Goal: Task Accomplishment & Management: Use online tool/utility

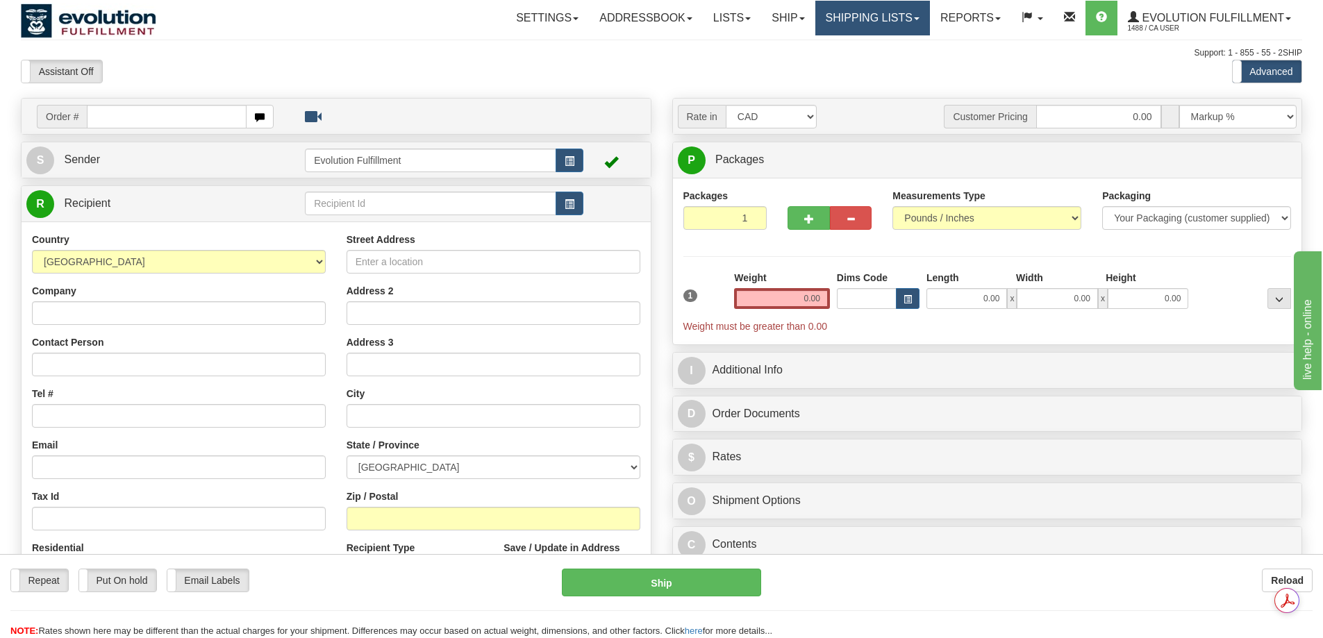
click at [850, 23] on link "Shipping lists" at bounding box center [872, 18] width 115 height 35
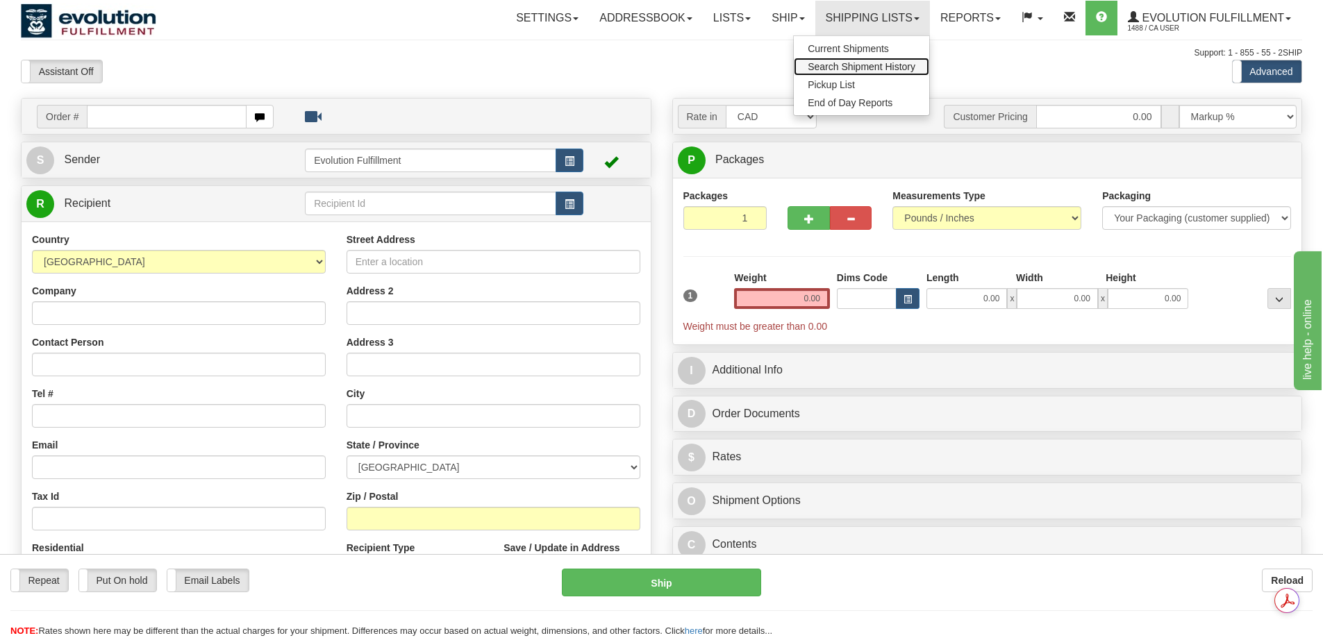
click at [852, 71] on span "Search Shipment History" at bounding box center [862, 66] width 108 height 11
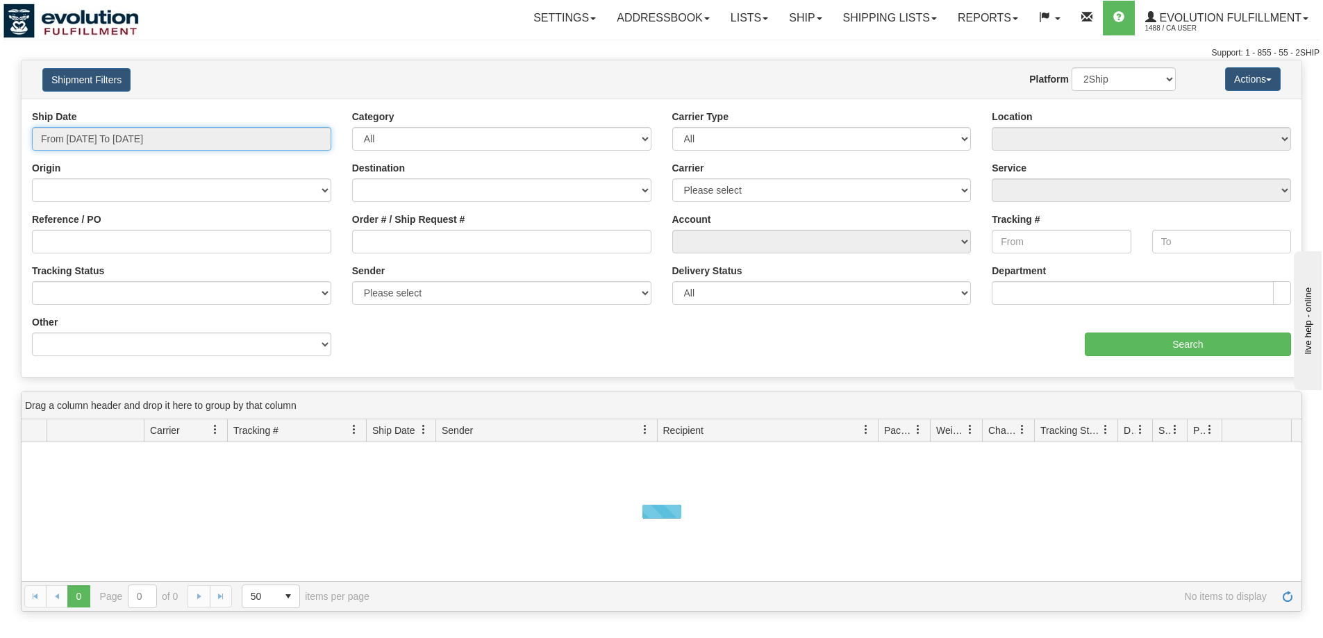
click at [157, 140] on input "From [DATE] To [DATE]" at bounding box center [181, 139] width 299 height 24
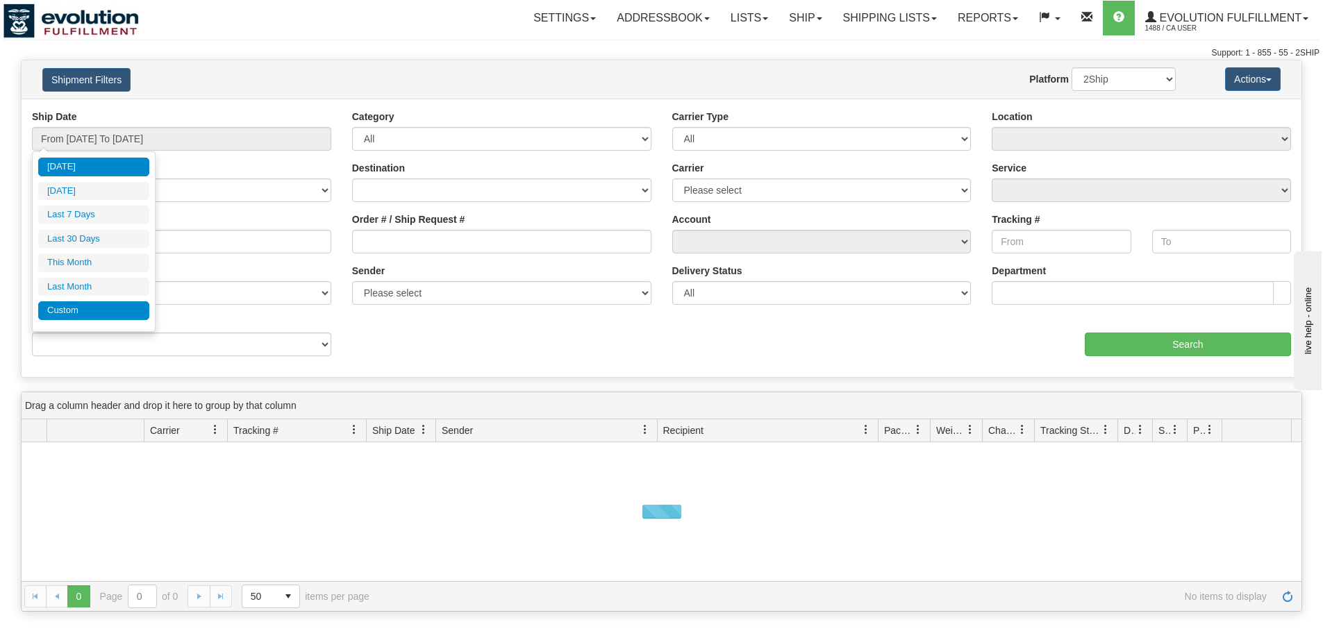
click at [127, 308] on li "Custom" at bounding box center [93, 310] width 111 height 19
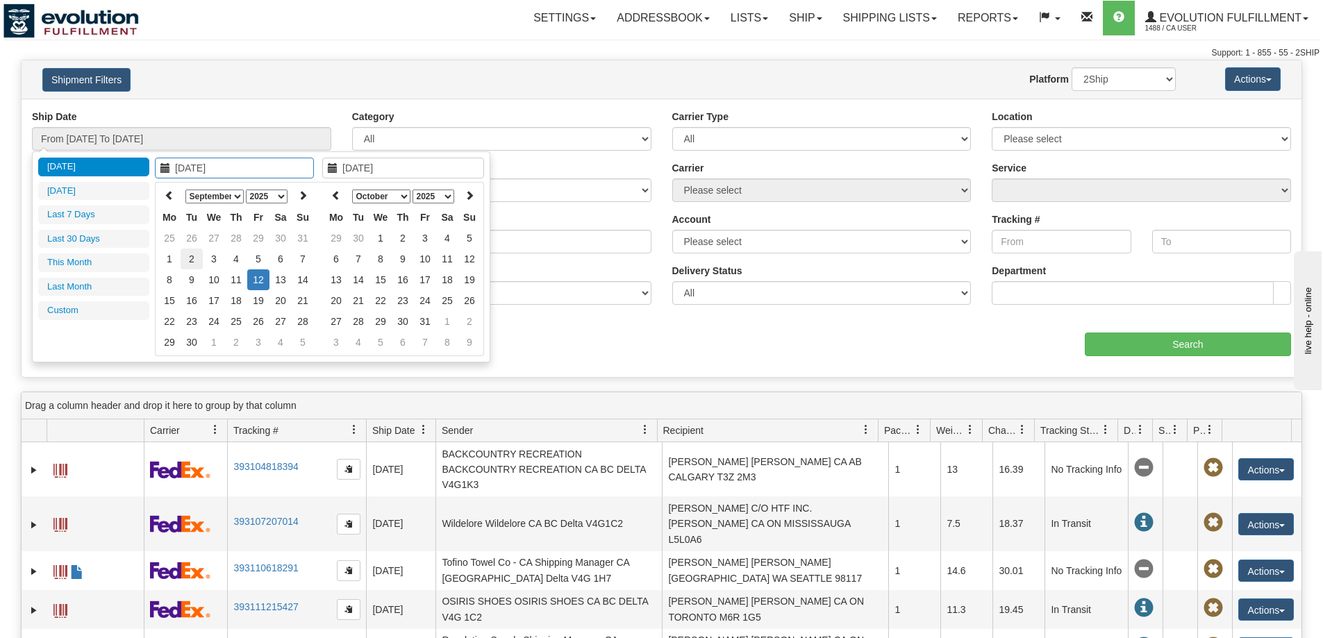
type input "09/02/2025"
click at [192, 263] on td "2" at bounding box center [192, 259] width 22 height 21
type input "09/02/2025"
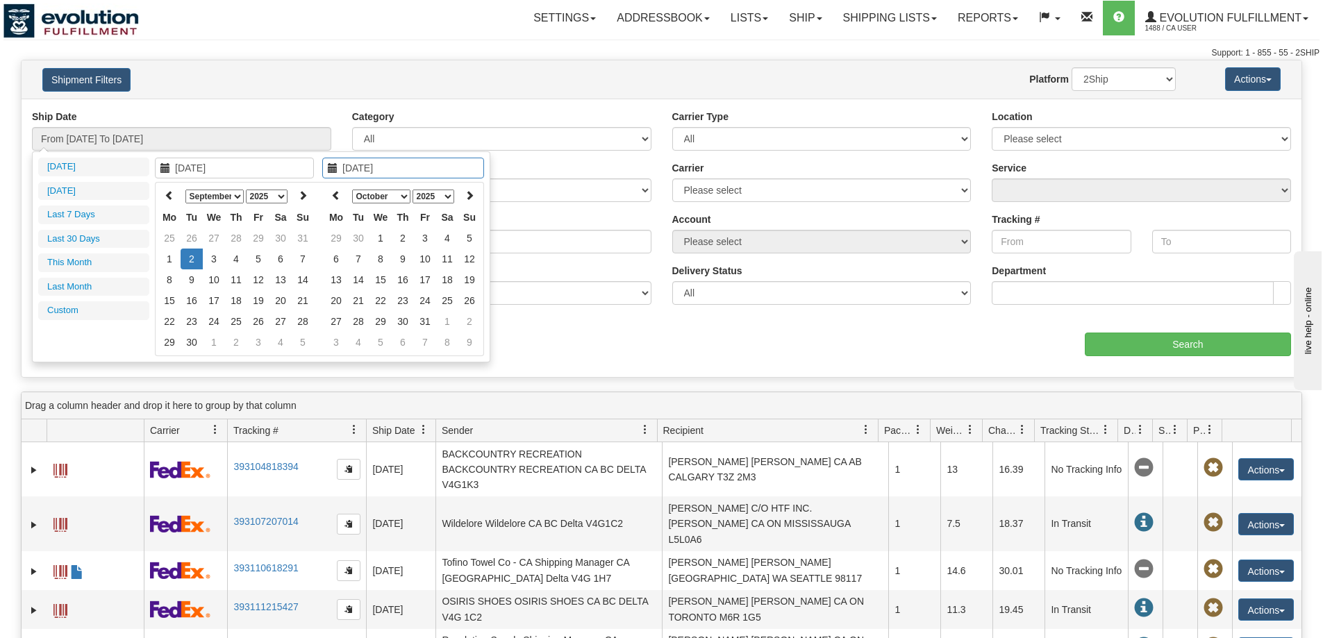
click at [192, 263] on td "2" at bounding box center [192, 259] width 22 height 21
type input "From 09/02/2025 To 09/02/2025"
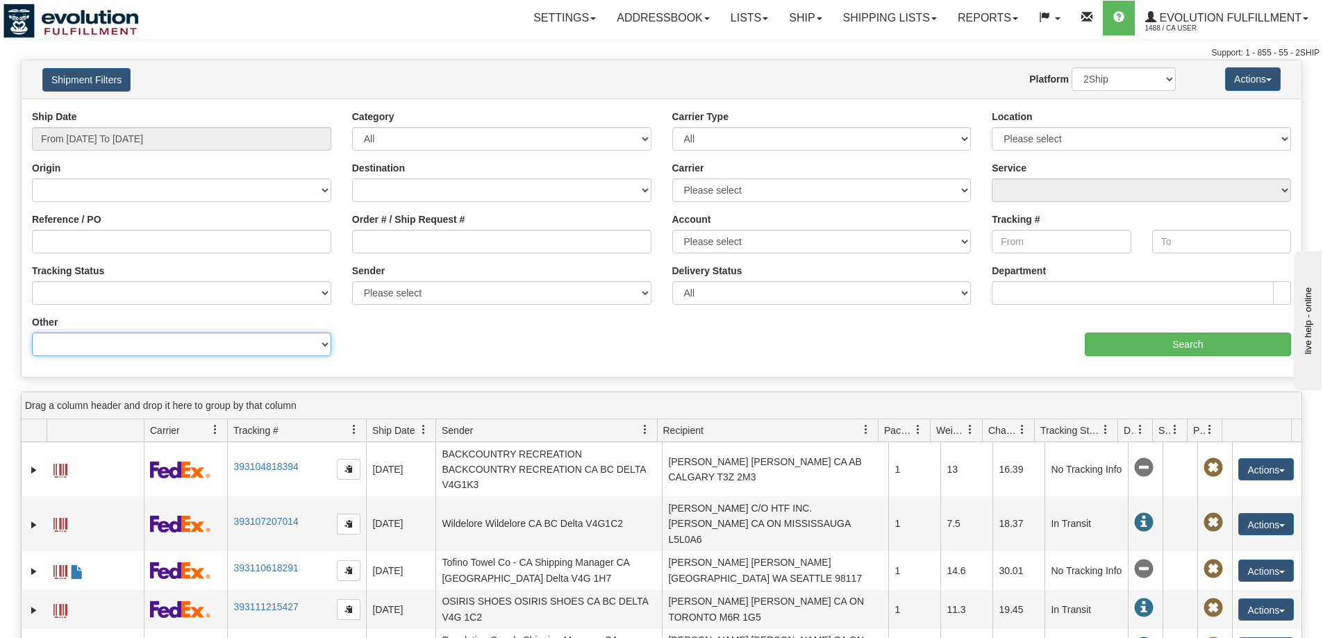
click at [210, 345] on select "Billing Account # Billing Type BOL # (LTL) Commodity Or Documents Consolidation…" at bounding box center [181, 345] width 299 height 24
select select "Recipient_Company"
click at [32, 333] on select "Billing Account # Billing Type BOL # (LTL) Commodity Or Documents Consolidation…" at bounding box center [181, 345] width 299 height 24
click at [572, 333] on input "Value" at bounding box center [501, 345] width 299 height 24
paste input "FLOC BOUTIQUE"
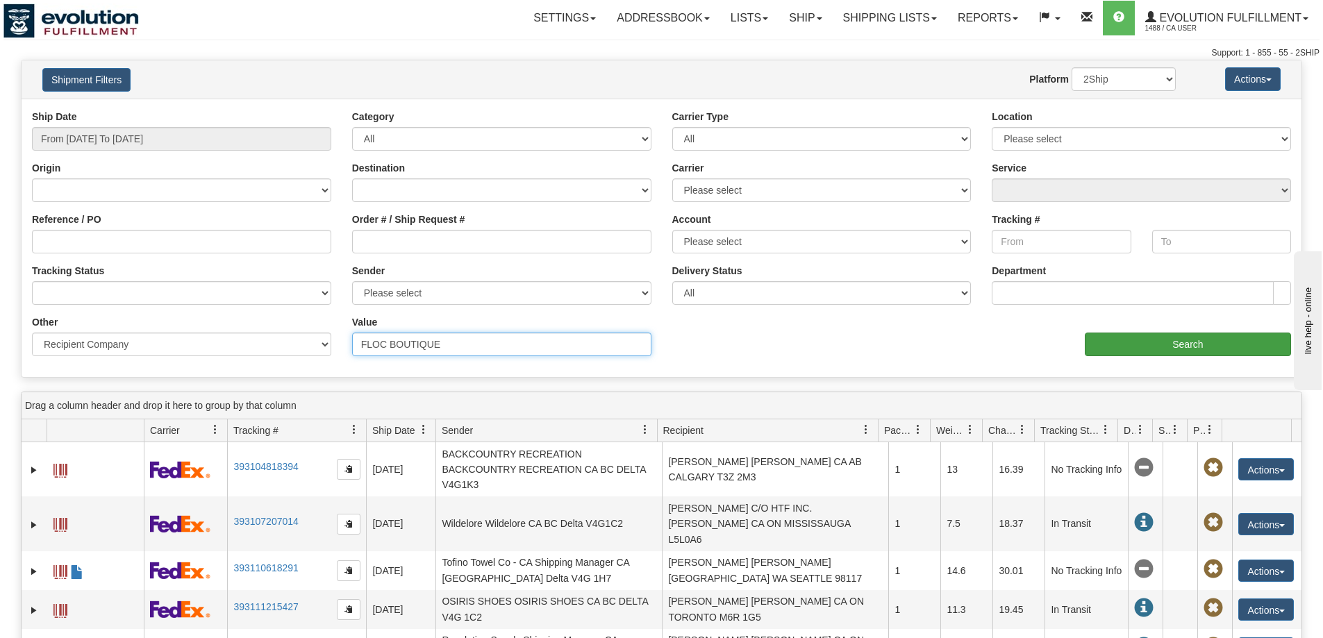
type input "FLOC BOUTIQUE"
click at [1136, 349] on input "Search" at bounding box center [1188, 345] width 206 height 24
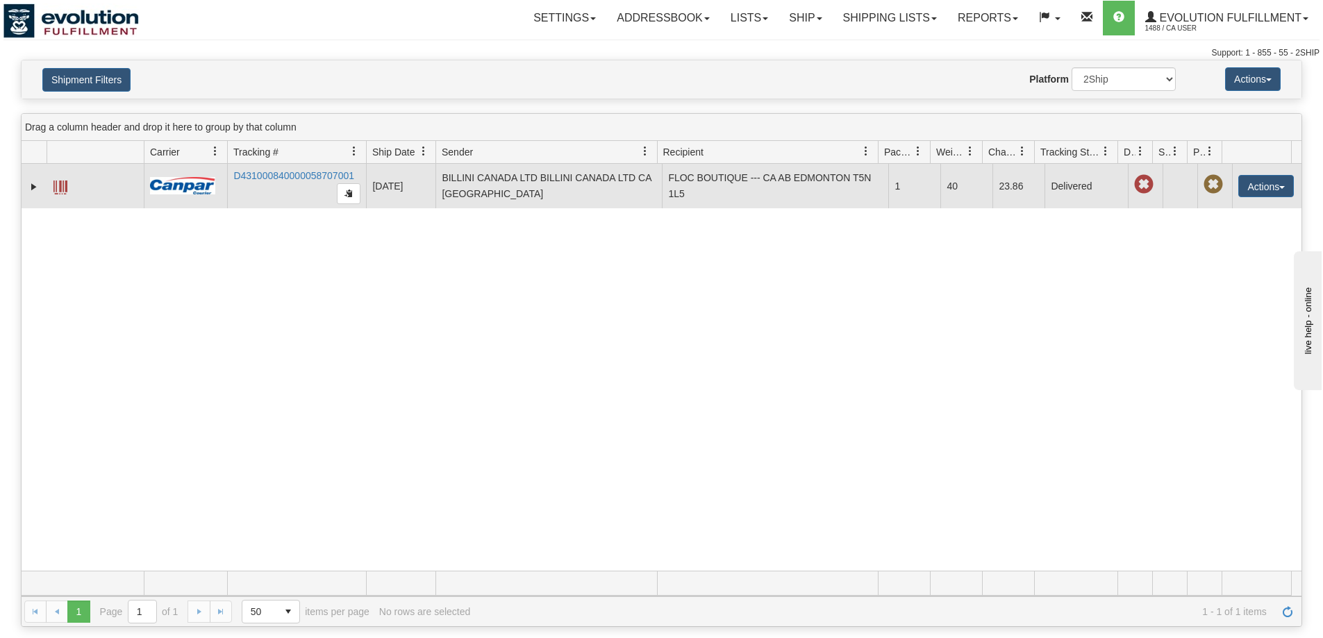
click at [60, 188] on span at bounding box center [60, 188] width 14 height 14
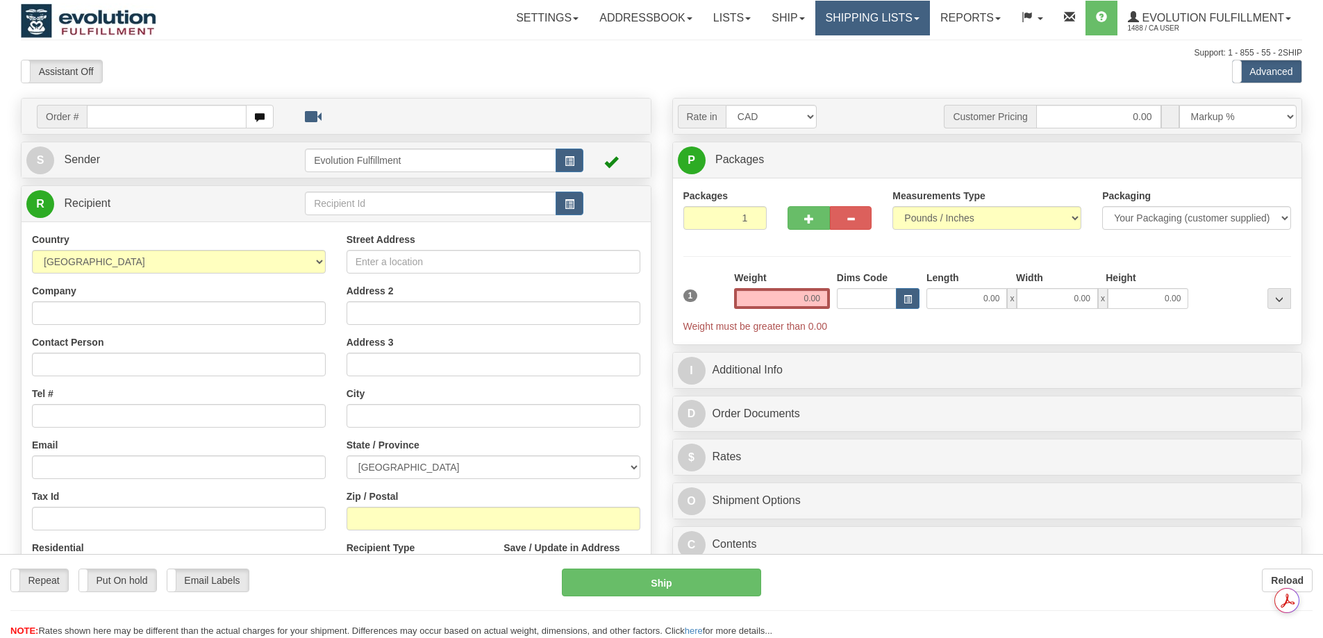
click at [856, 19] on link "Shipping lists" at bounding box center [872, 18] width 115 height 35
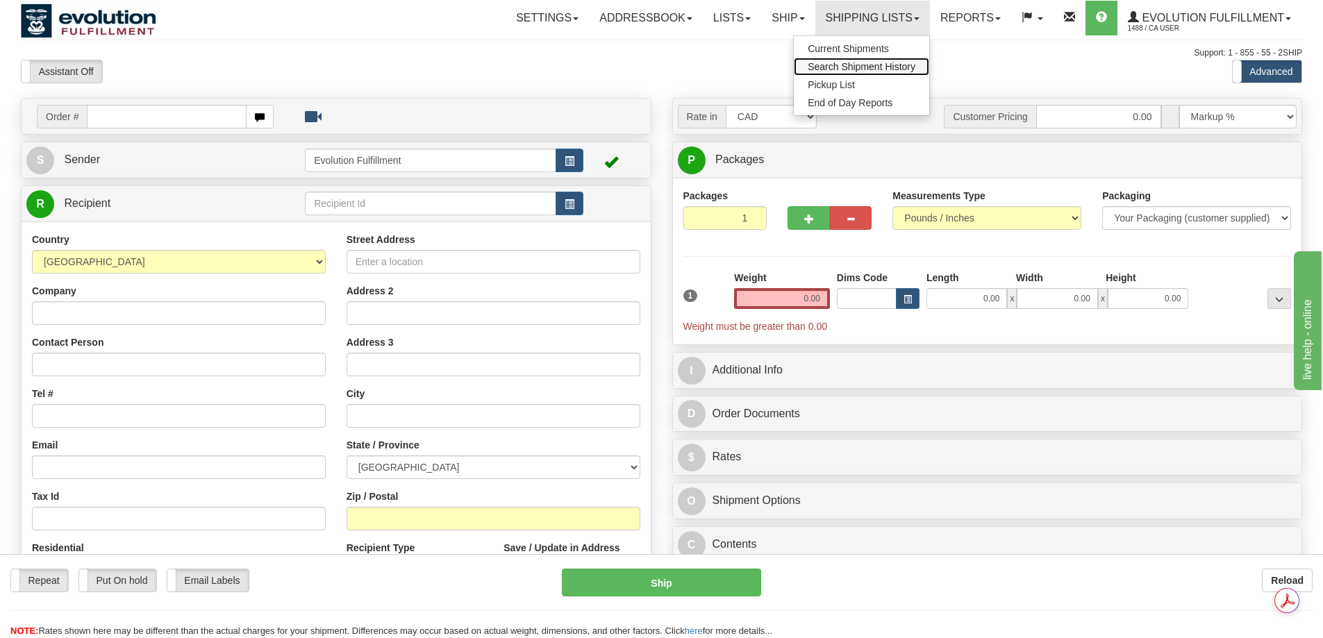
click at [867, 65] on span "Search Shipment History" at bounding box center [862, 66] width 108 height 11
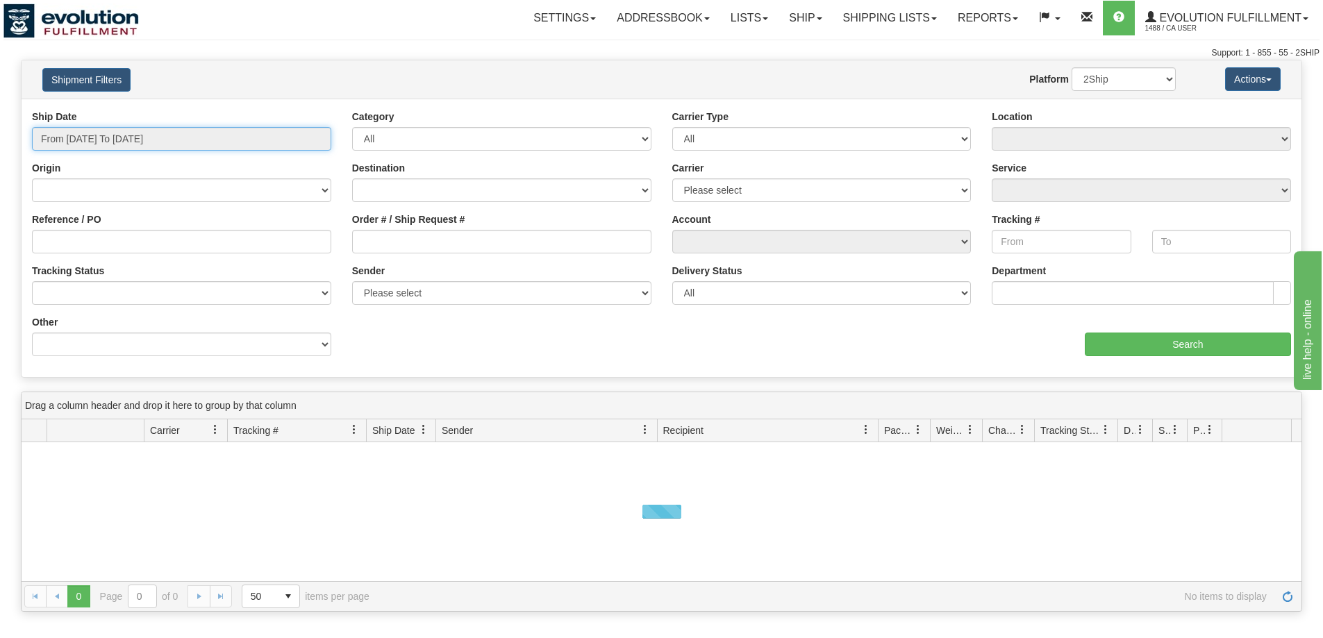
type input "[DATE]"
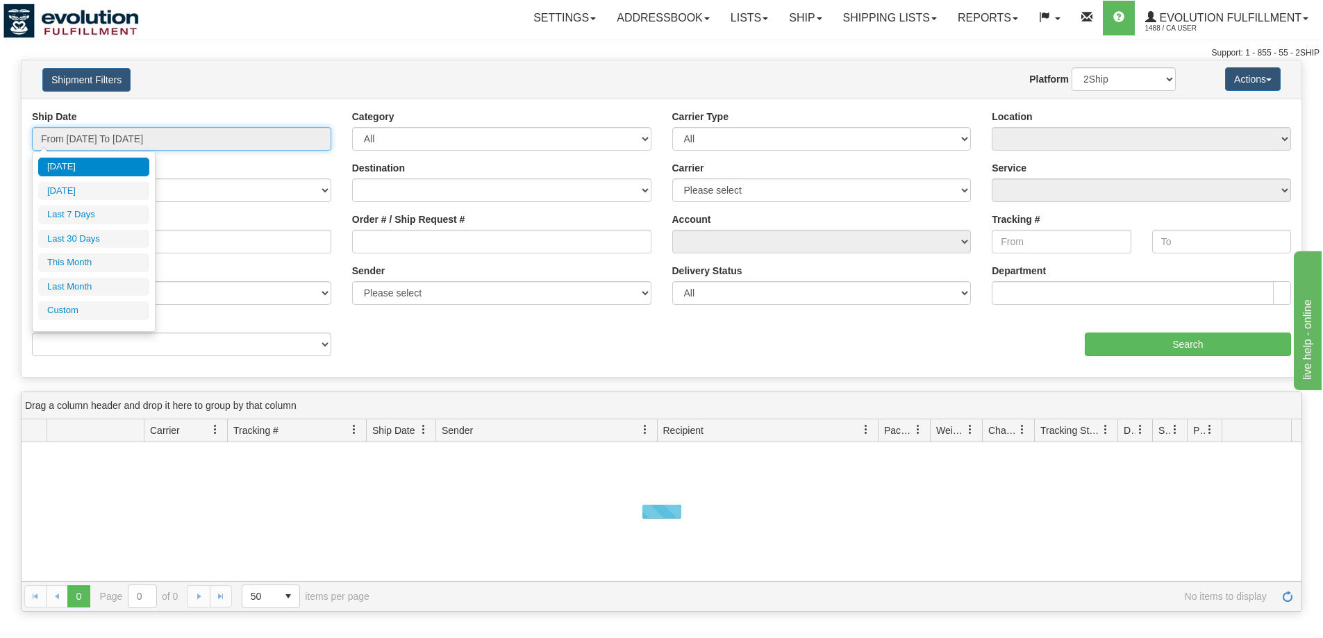
click at [233, 135] on input "From 09/11/2025 To 09/12/2025" at bounding box center [181, 139] width 299 height 24
click at [112, 312] on li "Custom" at bounding box center [93, 310] width 111 height 19
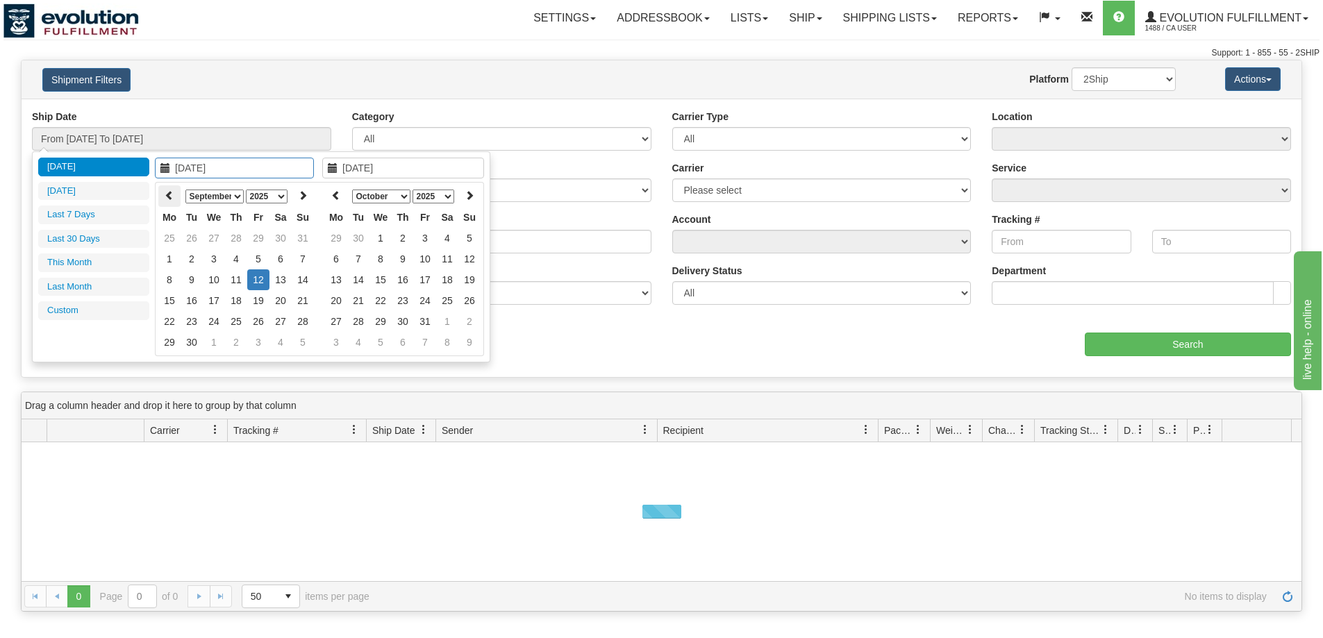
click at [161, 196] on th at bounding box center [169, 196] width 22 height 22
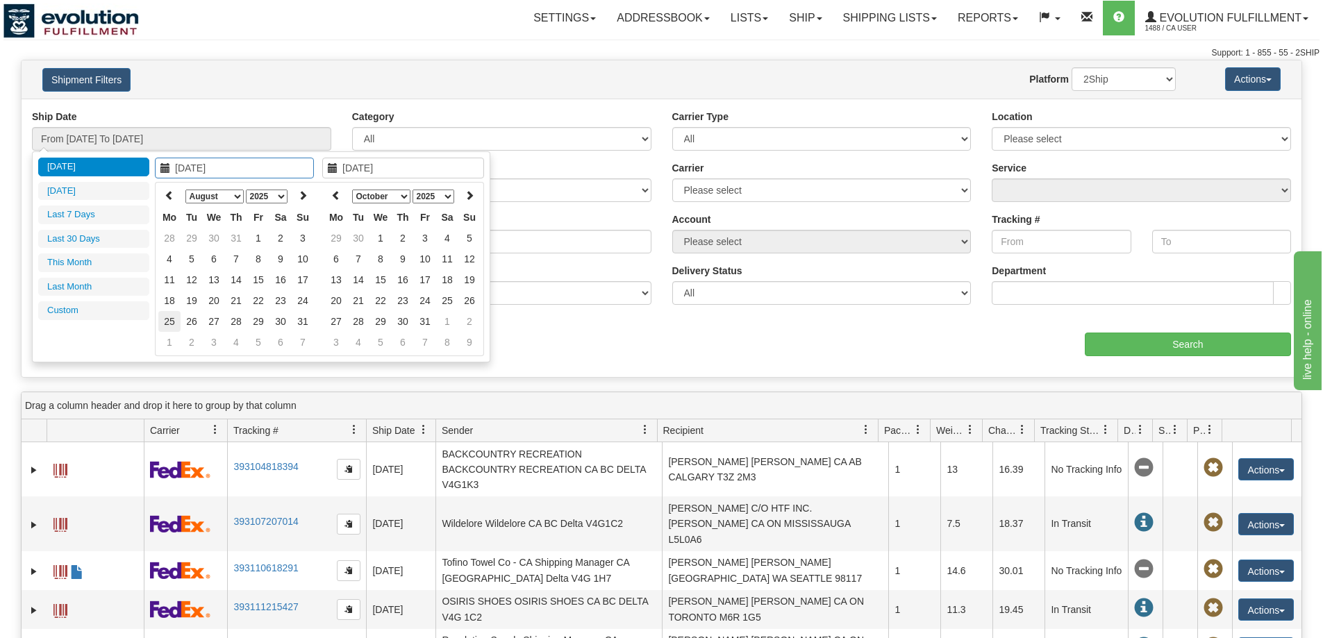
type input "08/25/2025"
click at [177, 320] on td "25" at bounding box center [169, 321] width 22 height 21
type input "08/25/2025"
click at [177, 320] on td "25" at bounding box center [169, 321] width 22 height 21
type input "From 08/25/2025 To 08/25/2025"
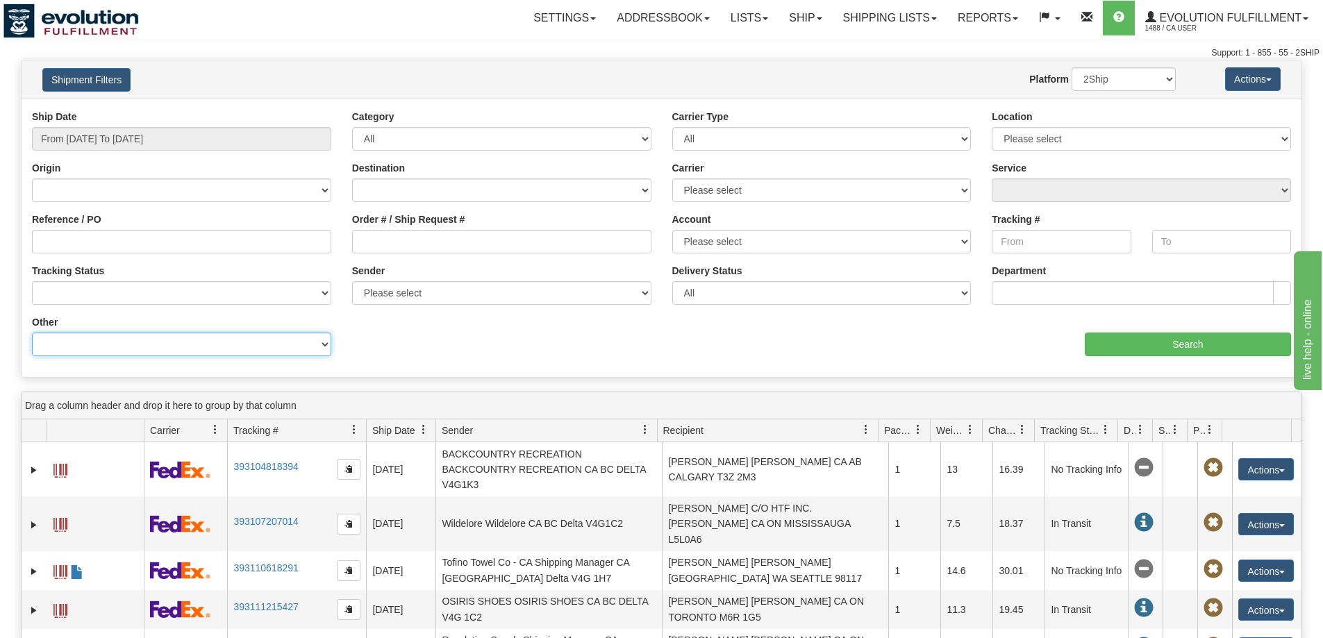
click at [193, 351] on select "Billing Account # Billing Type BOL # (LTL) Commodity Or Documents Consolidation…" at bounding box center [181, 345] width 299 height 24
select select "Recipient_Company"
click at [32, 333] on select "Billing Account # Billing Type BOL # (LTL) Commodity Or Documents Consolidation…" at bounding box center [181, 345] width 299 height 24
click at [399, 338] on input "Value" at bounding box center [501, 345] width 299 height 24
paste input "CRUSH MARKET PLACE"
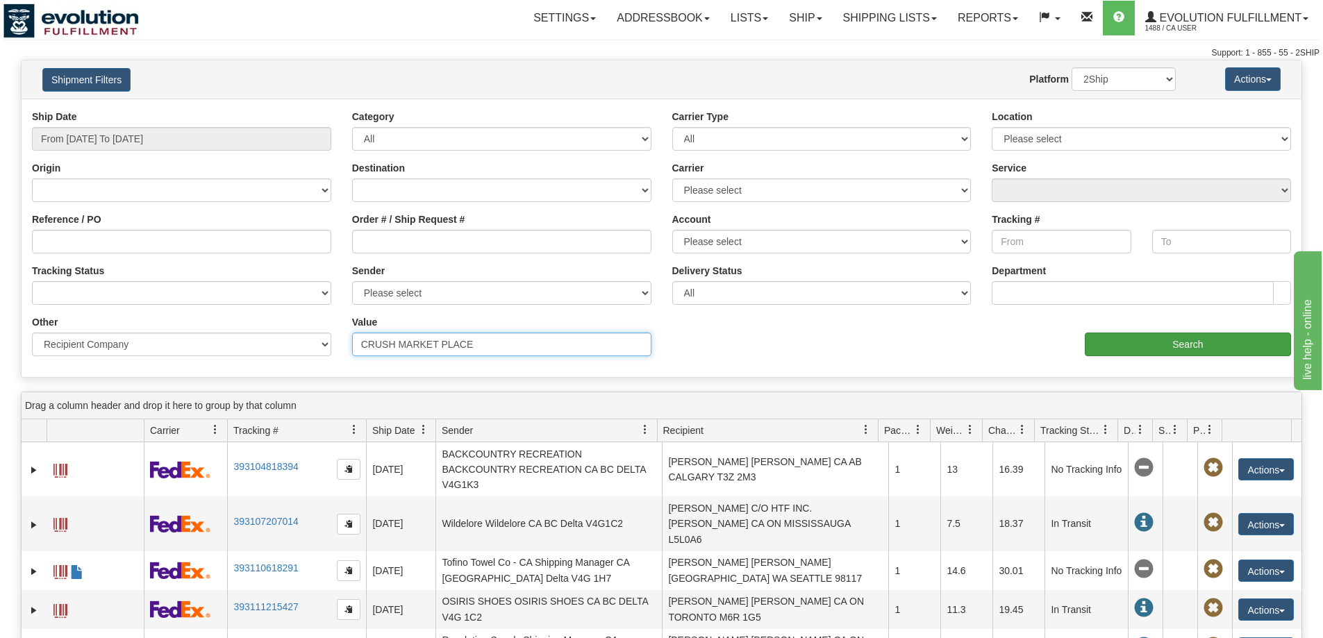
type input "CRUSH MARKET PLACE"
click at [1172, 343] on input "Search" at bounding box center [1188, 345] width 206 height 24
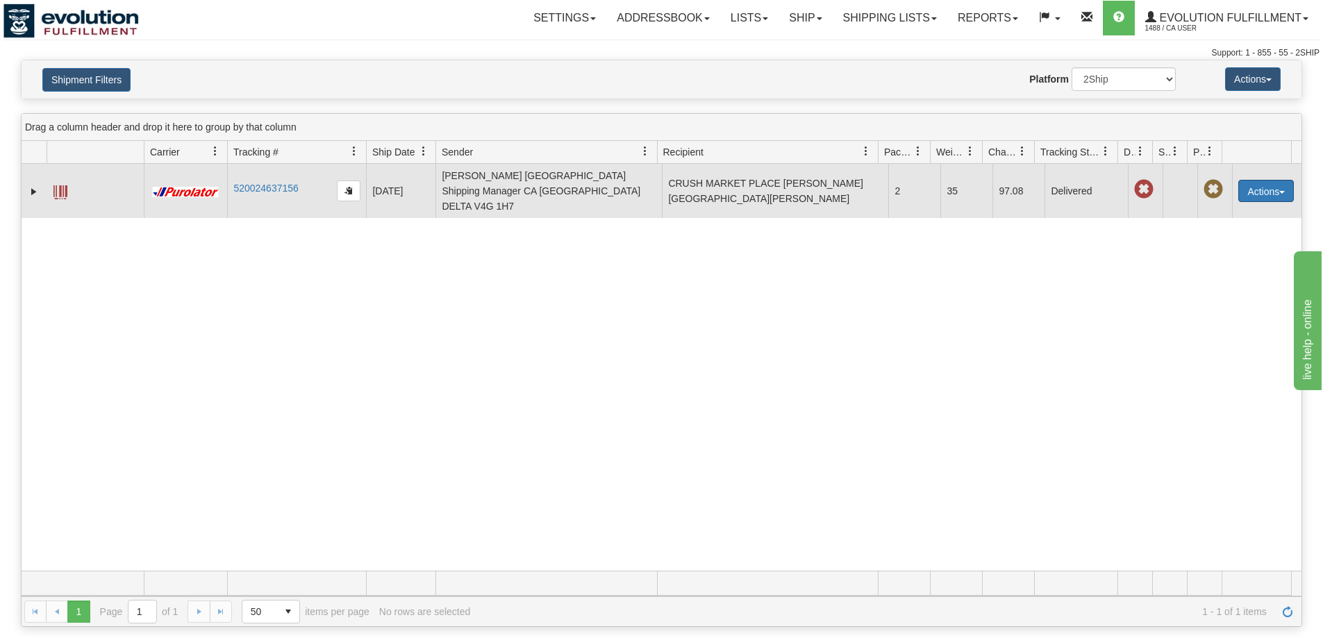
click at [1252, 180] on button "Actions" at bounding box center [1267, 191] width 56 height 22
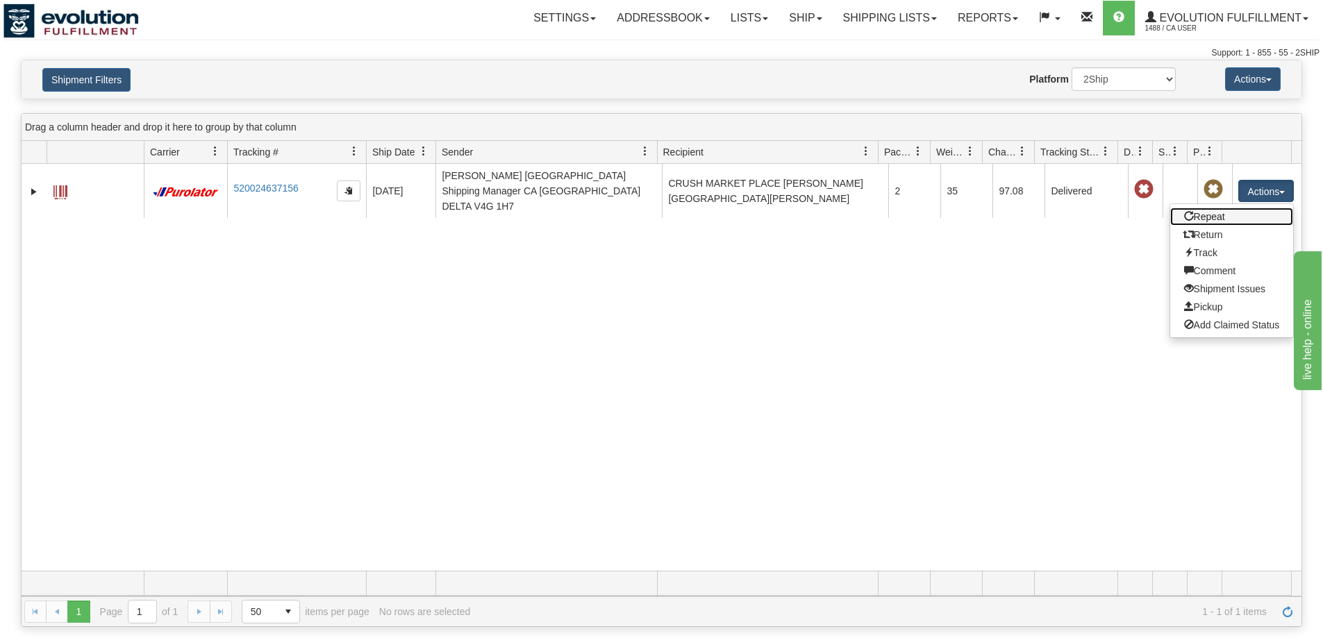
click at [1215, 208] on link "Repeat" at bounding box center [1232, 217] width 124 height 18
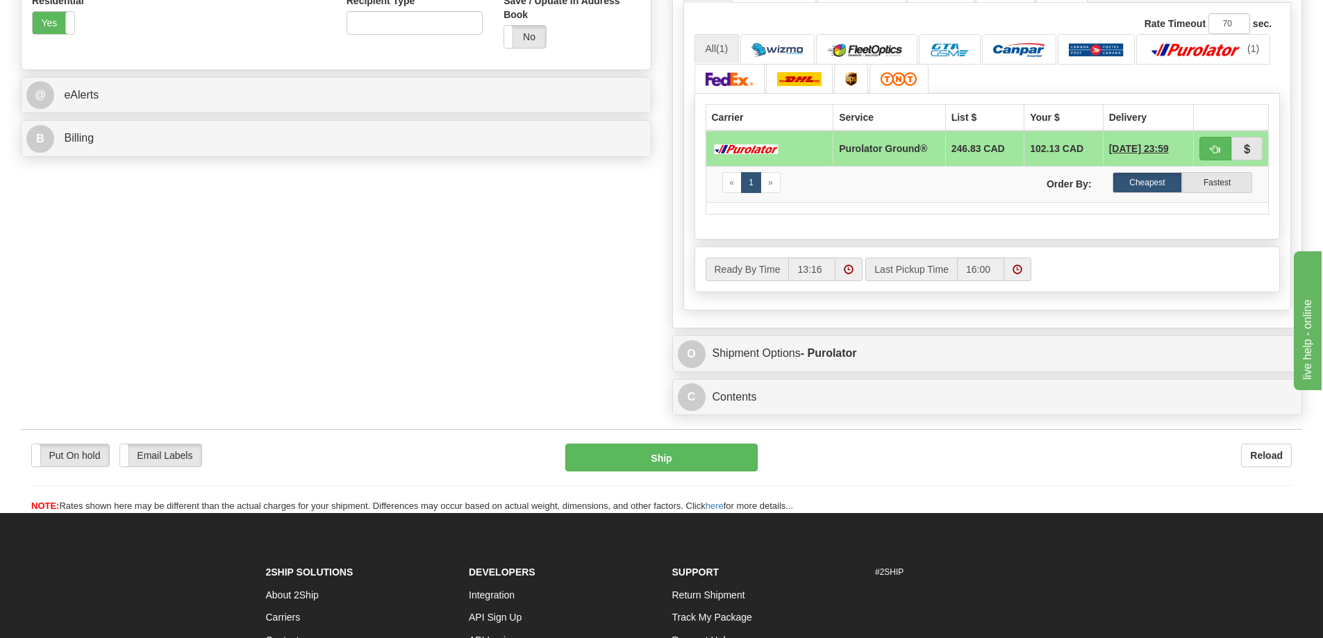
scroll to position [408, 0]
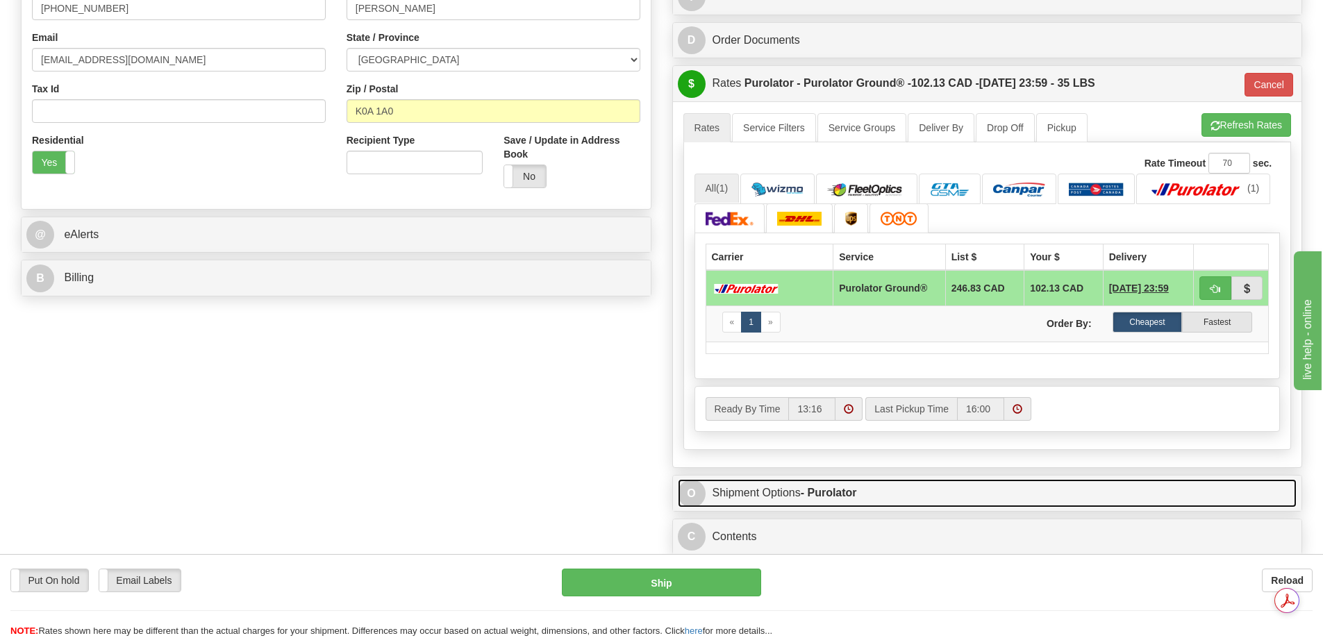
click at [836, 495] on strong "- Purolator" at bounding box center [829, 493] width 56 height 12
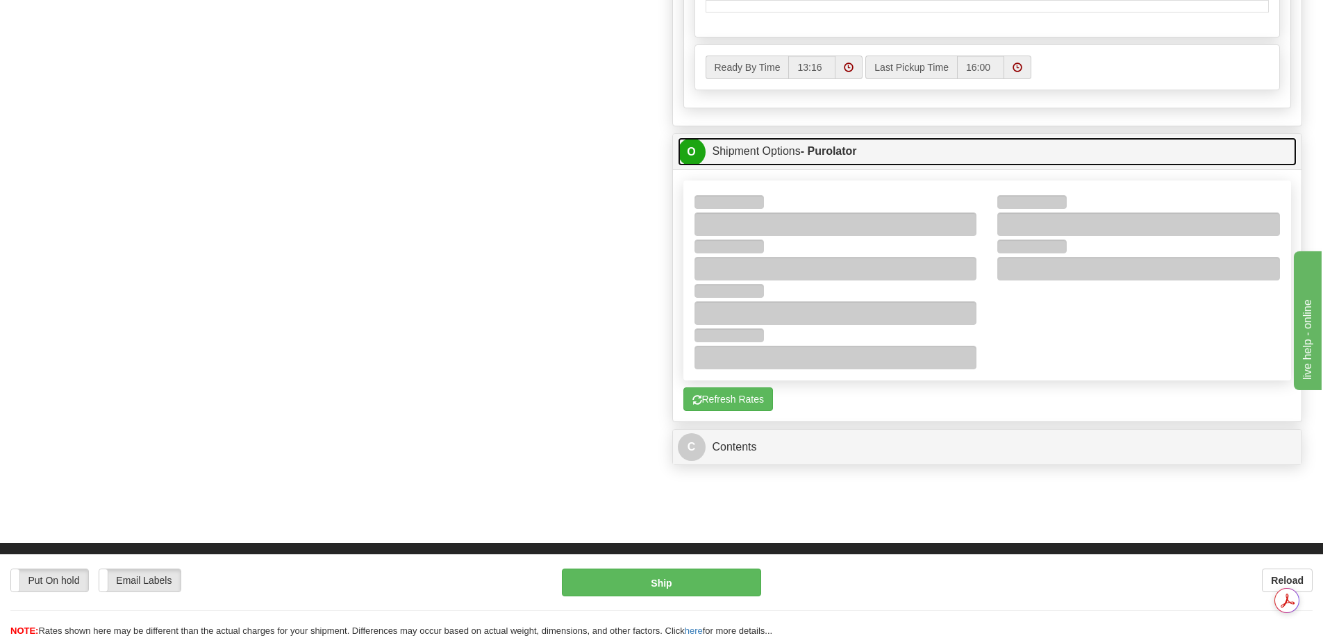
scroll to position [755, 0]
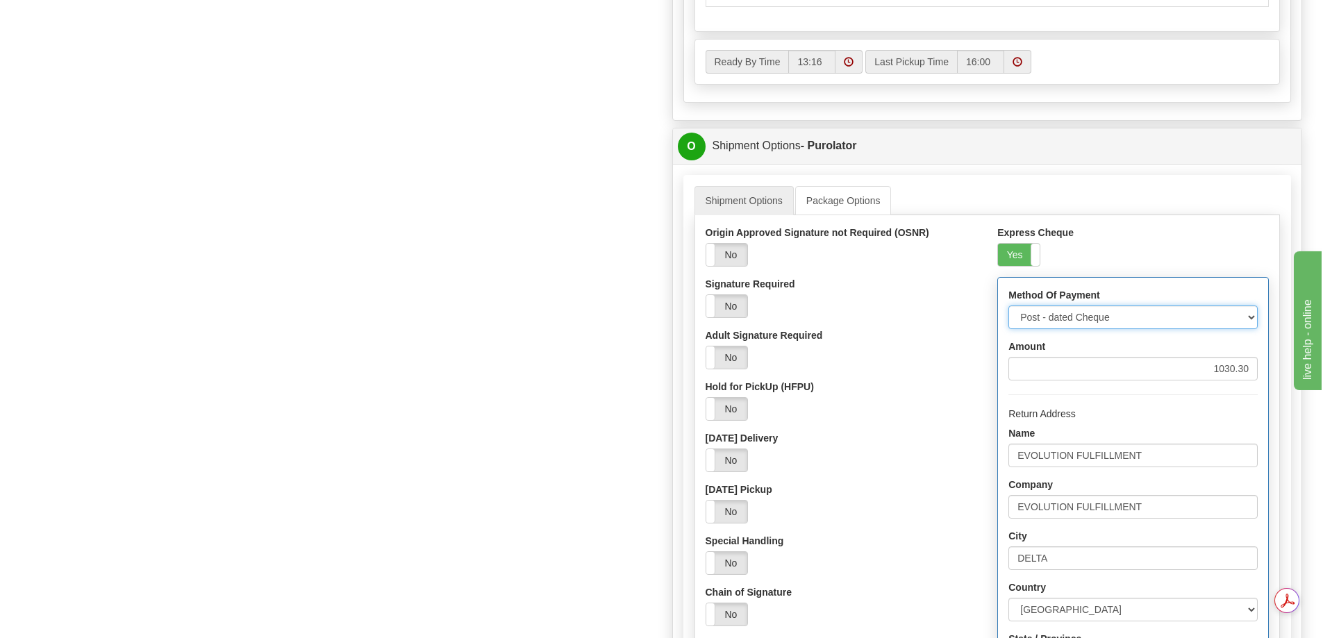
click at [1148, 315] on select "Cheque Post - dated Cheque Certified Cheque Money Order Bank Draft" at bounding box center [1133, 318] width 249 height 24
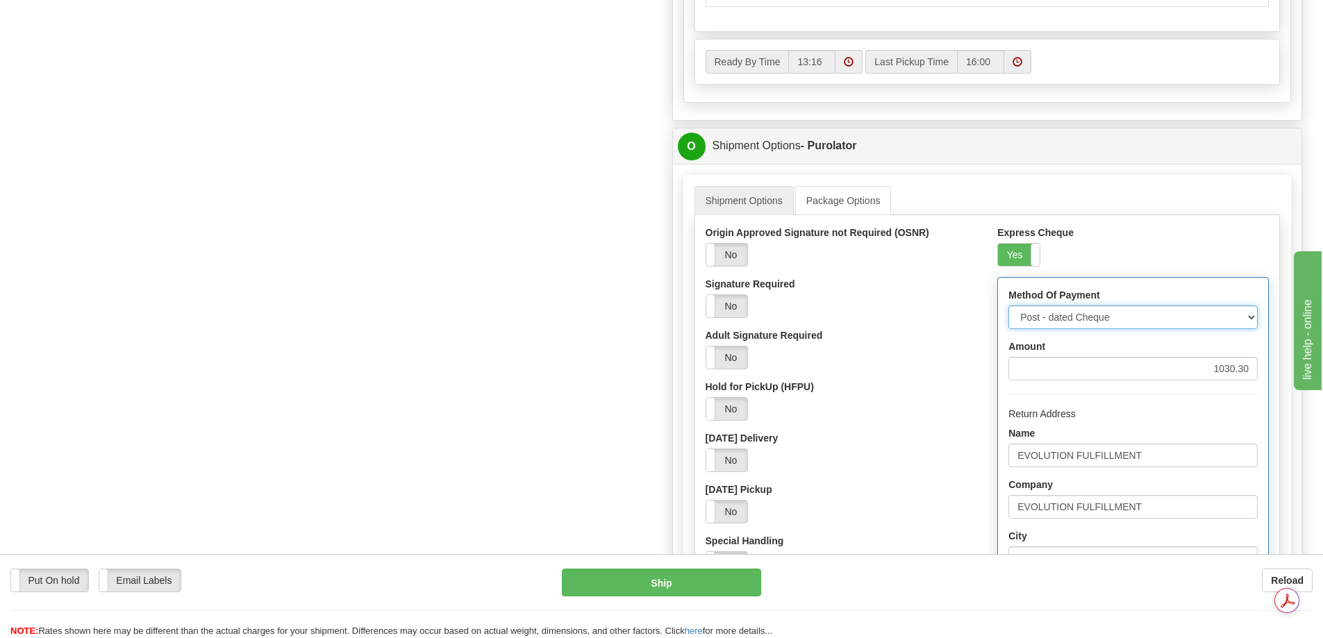
click at [1148, 315] on select "Cheque Post - dated Cheque Certified Cheque Money Order Bank Draft" at bounding box center [1133, 318] width 249 height 24
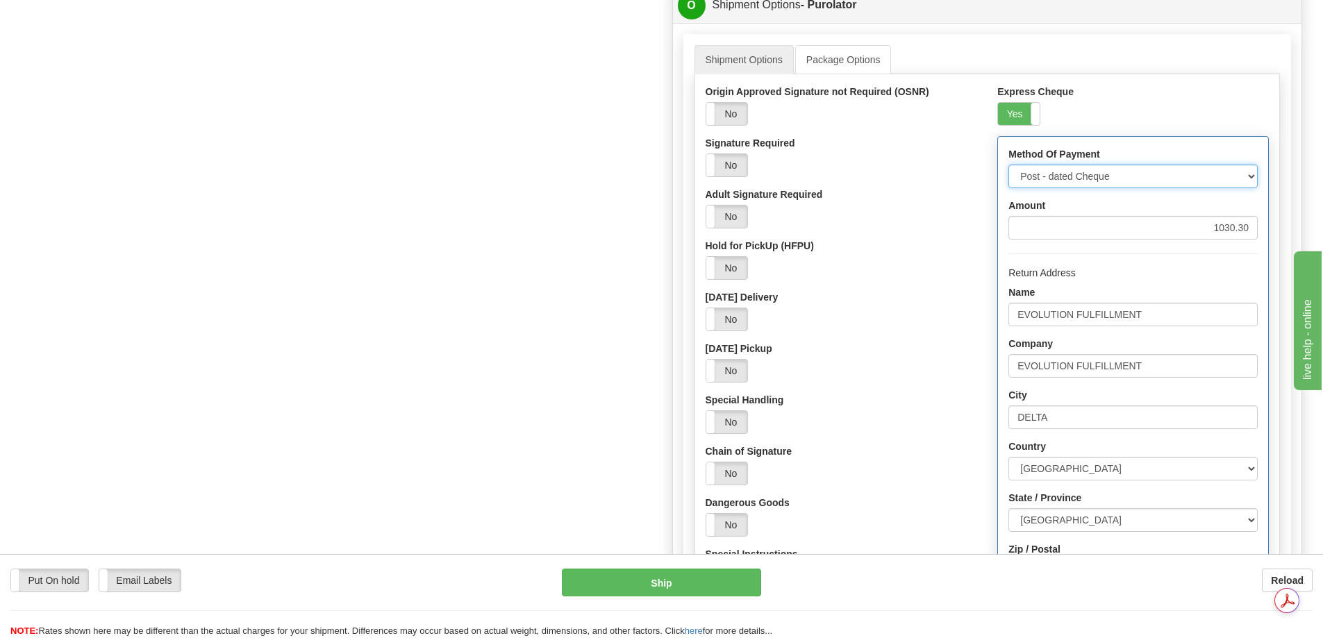
scroll to position [870, 0]
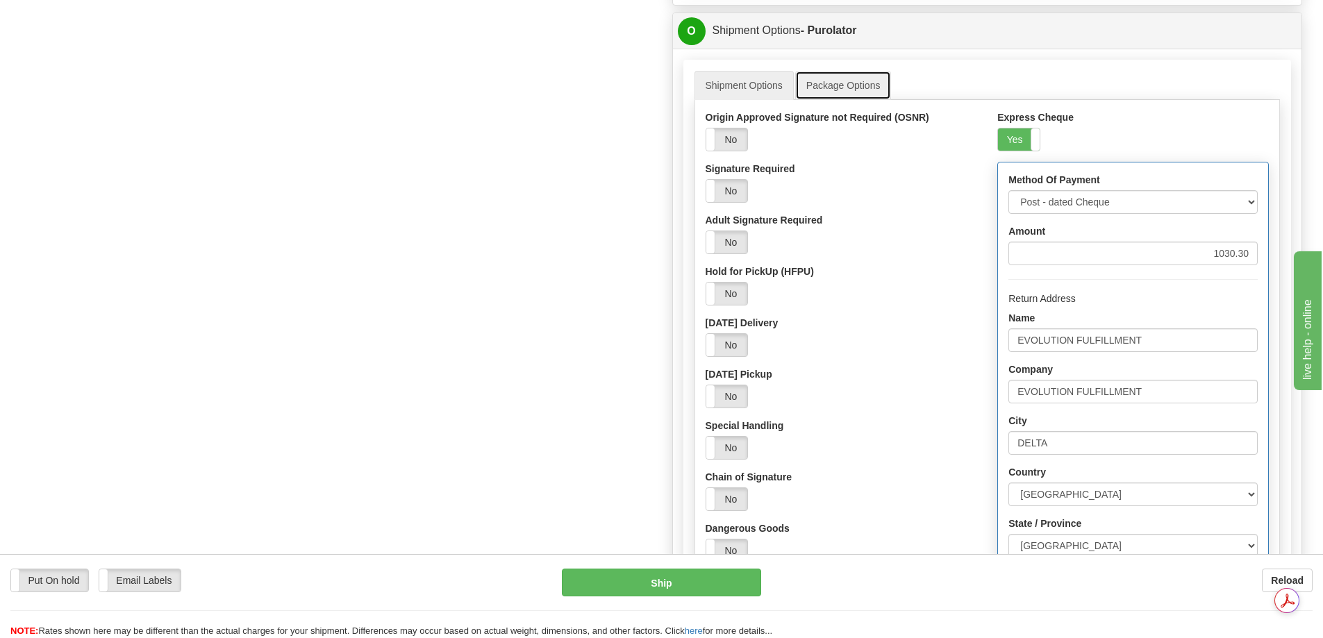
click at [861, 85] on link "Package Options" at bounding box center [843, 85] width 97 height 29
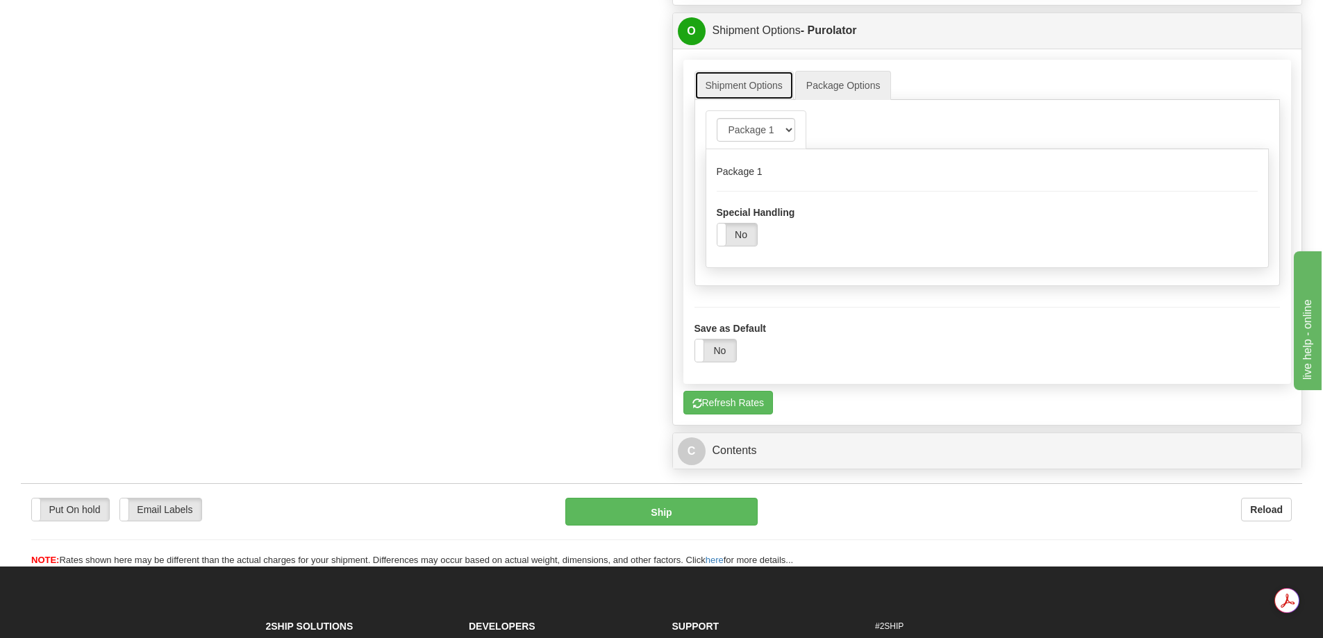
click at [774, 83] on link "Shipment Options" at bounding box center [744, 85] width 99 height 29
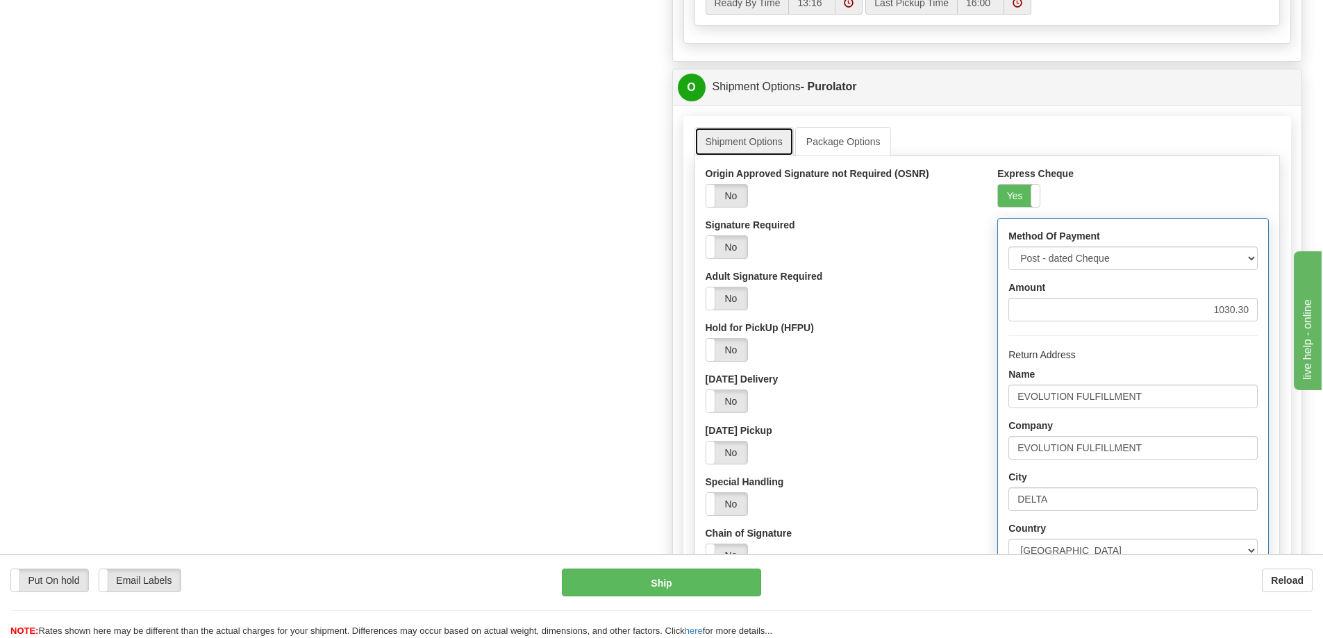
scroll to position [755, 0]
